Goal: Task Accomplishment & Management: Manage account settings

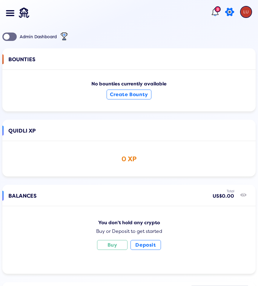
click at [224, 14] on icon at bounding box center [230, 12] width 12 height 12
select select "USD"
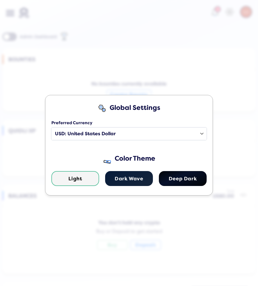
click at [91, 127] on label "Preferred Currency" at bounding box center [128, 124] width 155 height 7
click at [91, 127] on select "Select a country USD: United States Dollar EUR: Euro" at bounding box center [128, 133] width 155 height 13
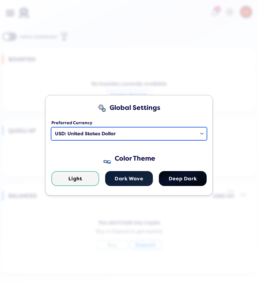
click at [90, 134] on select "Select a country USD: United States Dollar EUR: Euro" at bounding box center [128, 133] width 155 height 13
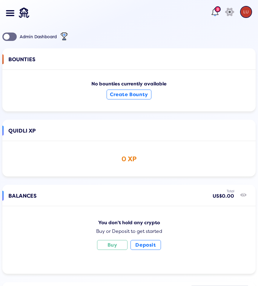
click at [231, 8] on div "2 icon" at bounding box center [232, 13] width 45 height 25
click at [223, 8] on icon "icon" at bounding box center [229, 12] width 13 height 15
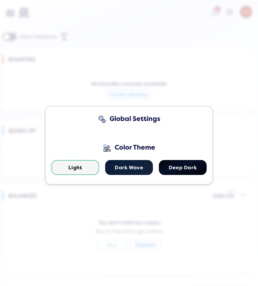
click at [115, 130] on div "Global Settings" at bounding box center [128, 123] width 155 height 17
click at [118, 81] on div "Global Settings Color Theme Light Dark Wave Deep Dark" at bounding box center [129, 143] width 258 height 286
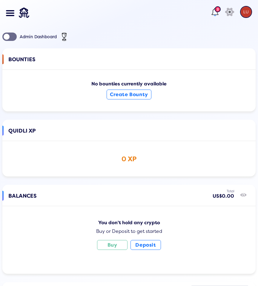
click at [14, 8] on div at bounding box center [12, 13] width 10 height 27
click at [13, 11] on span at bounding box center [12, 10] width 4 height 1
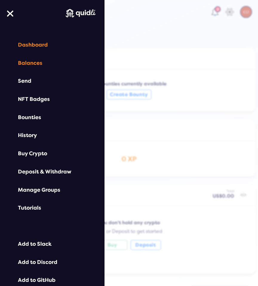
click at [30, 61] on div "Balances" at bounding box center [52, 63] width 69 height 6
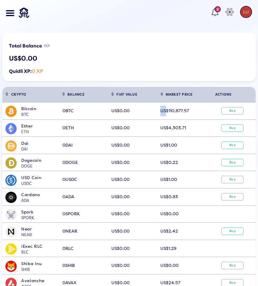
drag, startPoint x: 158, startPoint y: 111, endPoint x: 165, endPoint y: 111, distance: 7.2
click at [165, 111] on td "US$110,877.57" at bounding box center [181, 110] width 49 height 17
click at [163, 113] on span "US$110,877.57" at bounding box center [174, 110] width 29 height 5
click at [162, 113] on span "US$110,877.57" at bounding box center [174, 110] width 29 height 5
click at [166, 111] on span "US$110,877.57" at bounding box center [174, 110] width 29 height 5
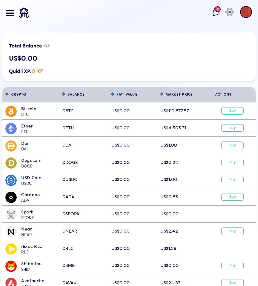
click at [192, 50] on div "Total Balance show/hide US$0.00 Quidli XP: 0 XP" at bounding box center [128, 57] width 253 height 48
